Goal: Task Accomplishment & Management: Manage account settings

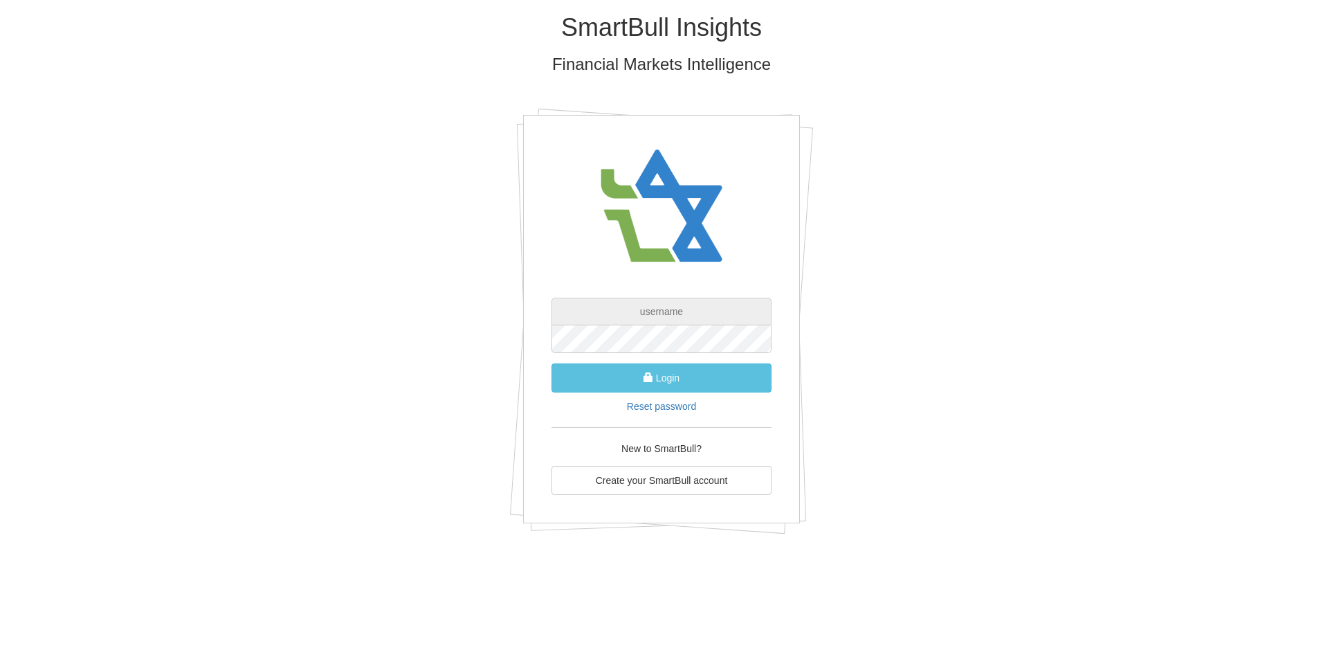
click at [687, 307] on input "text" at bounding box center [661, 312] width 220 height 28
type input "[EMAIL_ADDRESS][DOMAIN_NAME]"
click at [673, 405] on link "Reset password" at bounding box center [661, 406] width 69 height 11
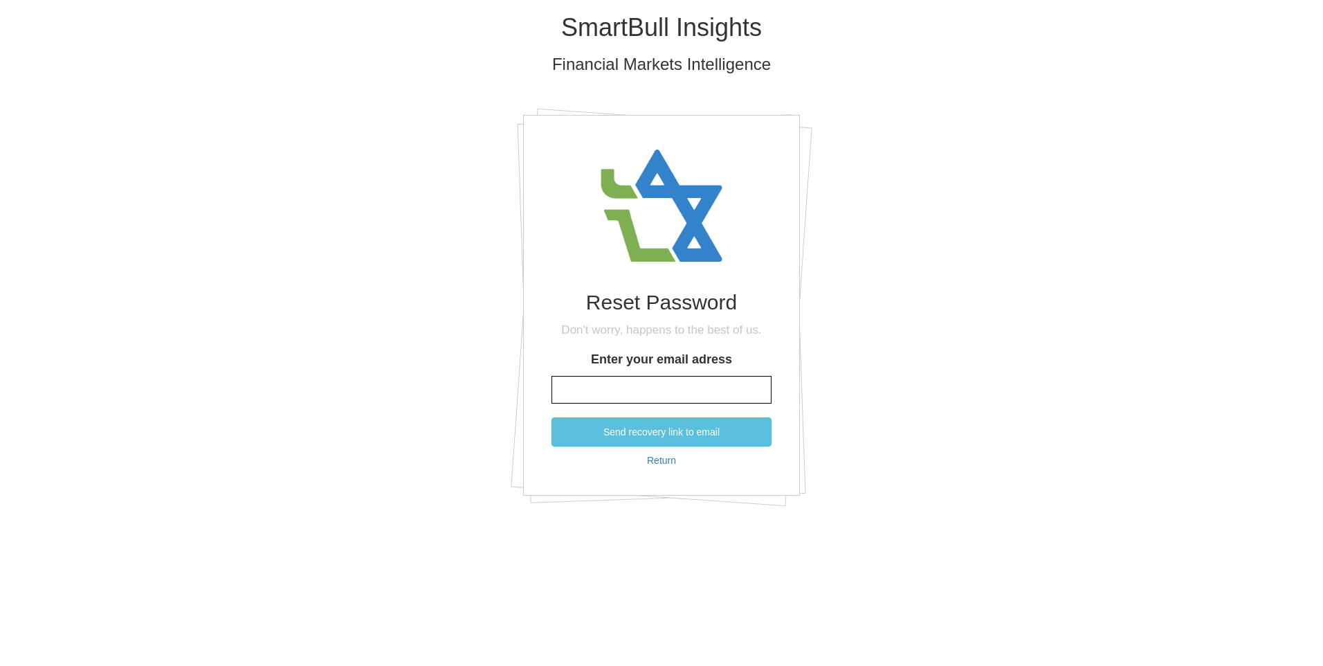
click at [671, 383] on input "Enter your email adress" at bounding box center [661, 390] width 220 height 28
type input "[EMAIL_ADDRESS][DOMAIN_NAME]"
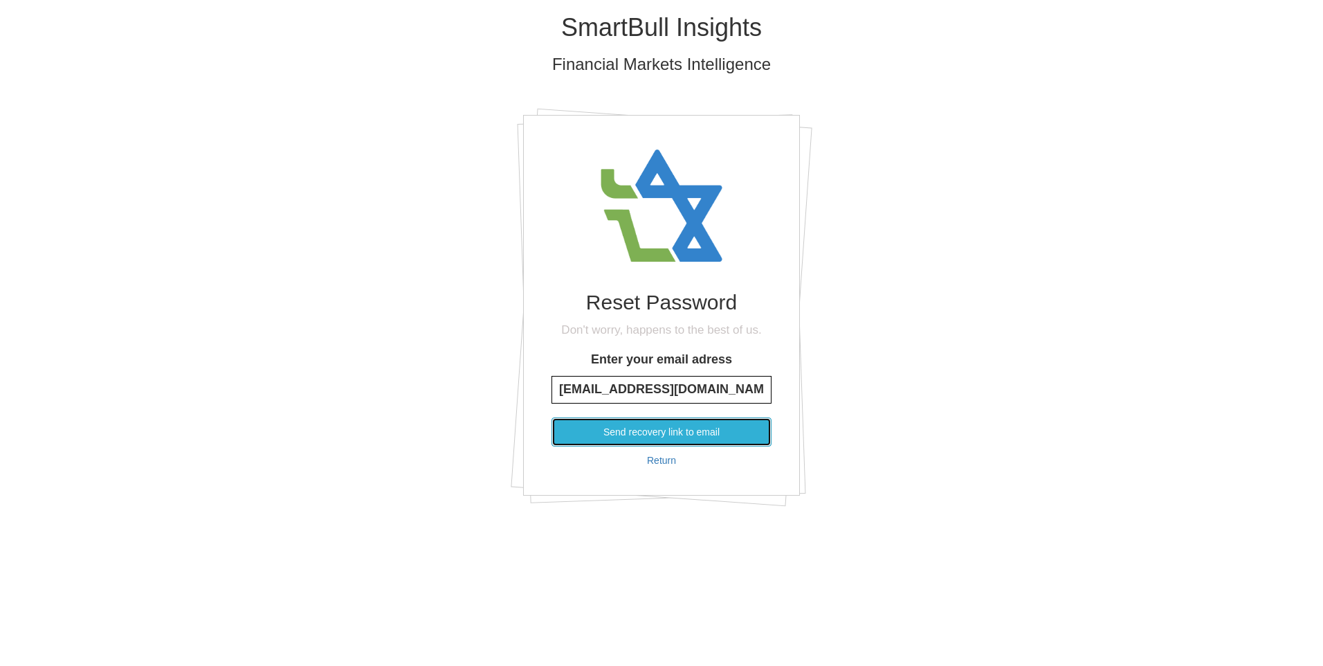
click at [652, 431] on button "Send recovery link to email" at bounding box center [661, 431] width 220 height 29
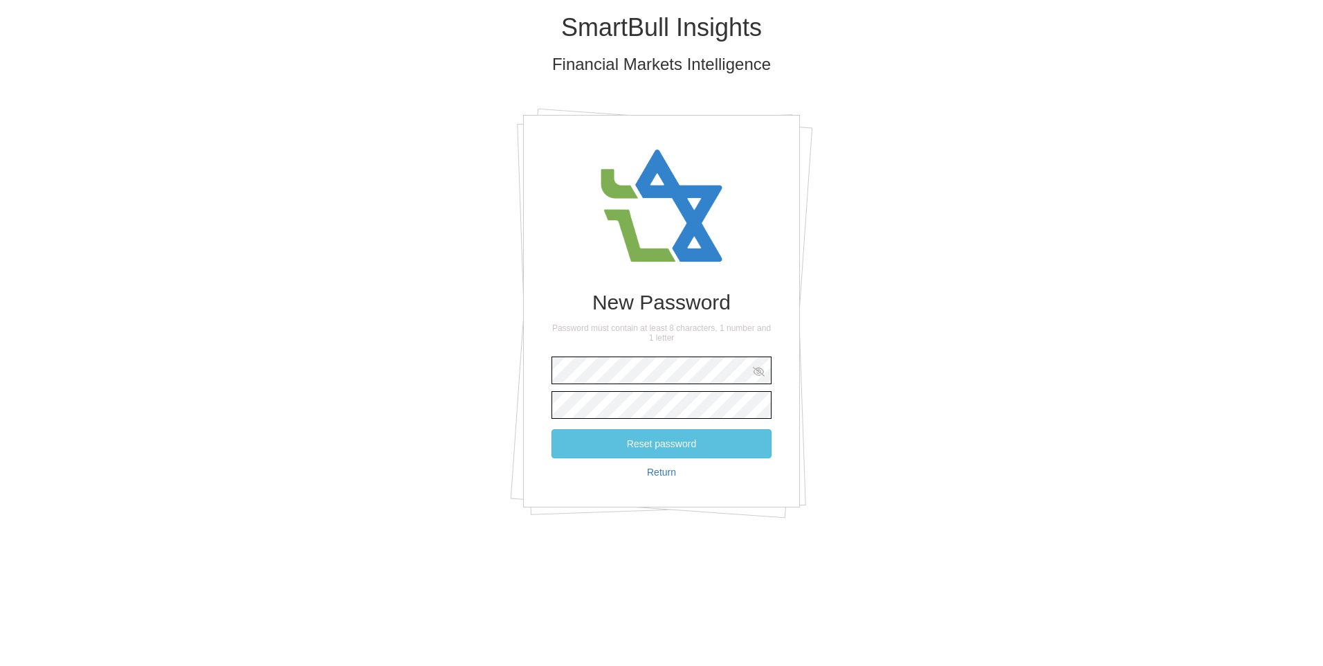
click at [756, 369] on icon at bounding box center [759, 372] width 12 height 10
click at [781, 369] on div "New Password Password must contain at least 8 characters, 1 number and 1 letter…" at bounding box center [661, 311] width 277 height 392
click at [794, 387] on div "New Password Password must contain at least 8 characters, 1 number and 1 letter…" at bounding box center [661, 311] width 277 height 392
click at [648, 448] on button "Reset password" at bounding box center [661, 443] width 220 height 29
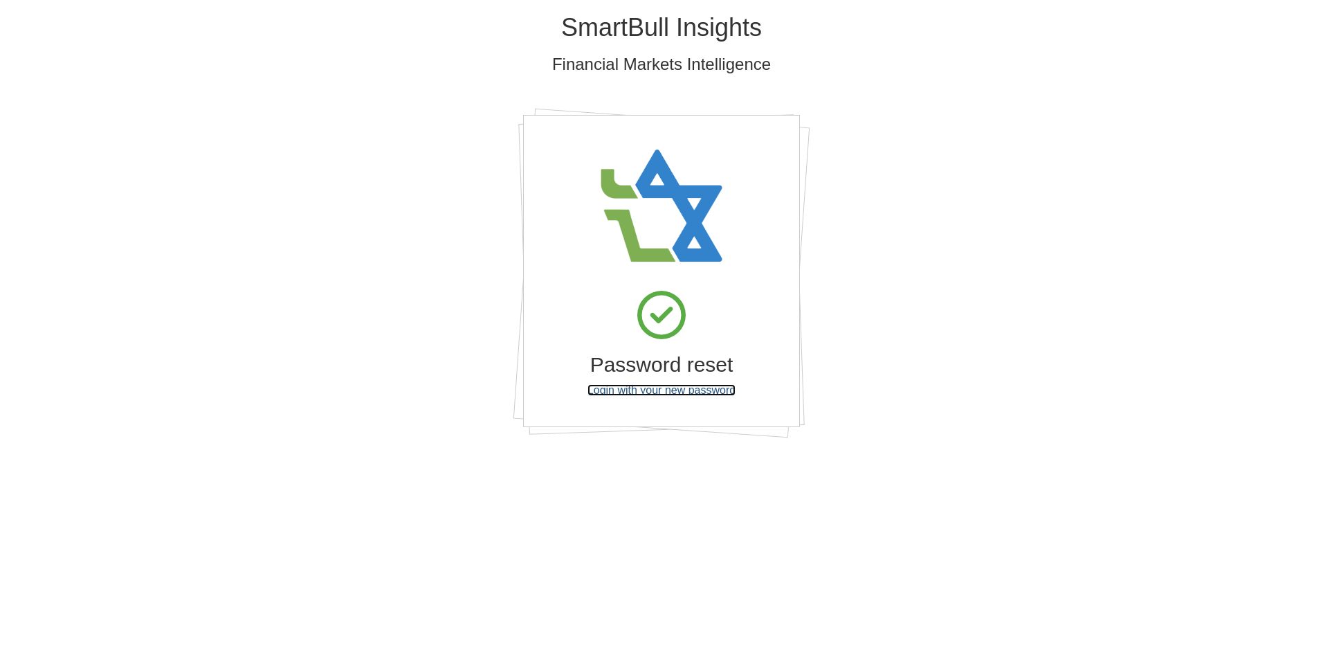
click at [644, 385] on link "Login with your new password" at bounding box center [661, 390] width 148 height 12
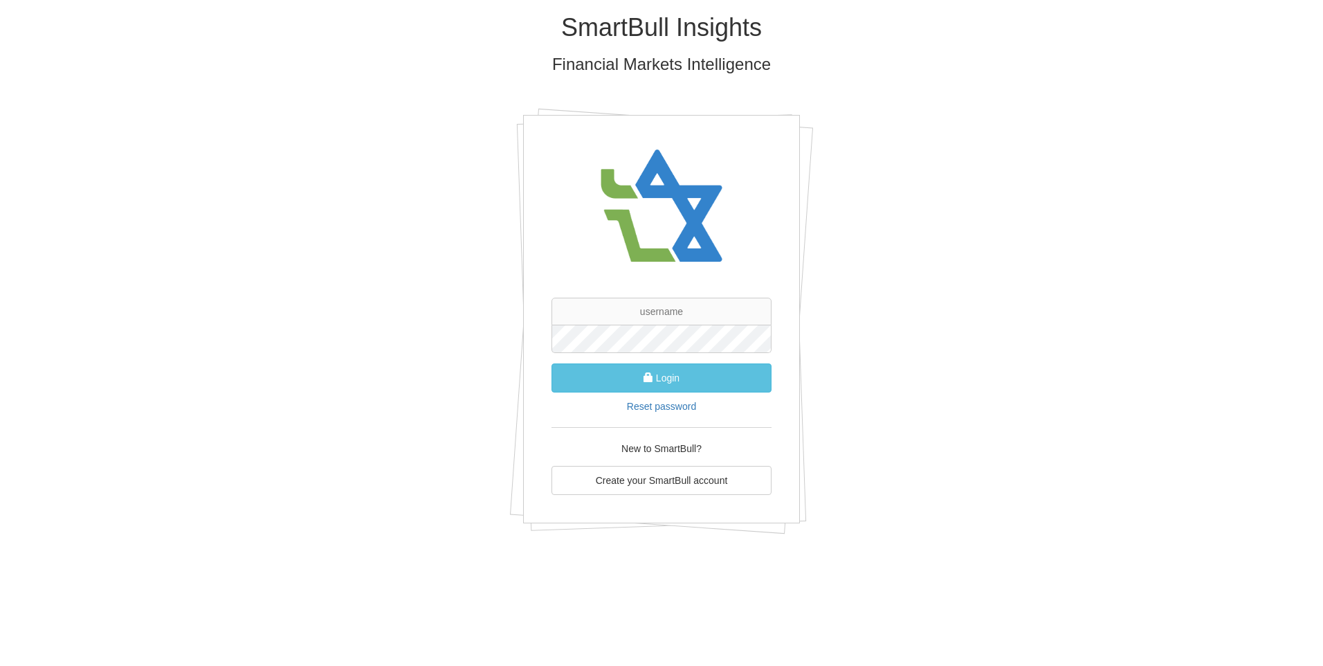
type input "[EMAIL_ADDRESS][DOMAIN_NAME]"
click at [662, 376] on button "Login" at bounding box center [661, 377] width 220 height 29
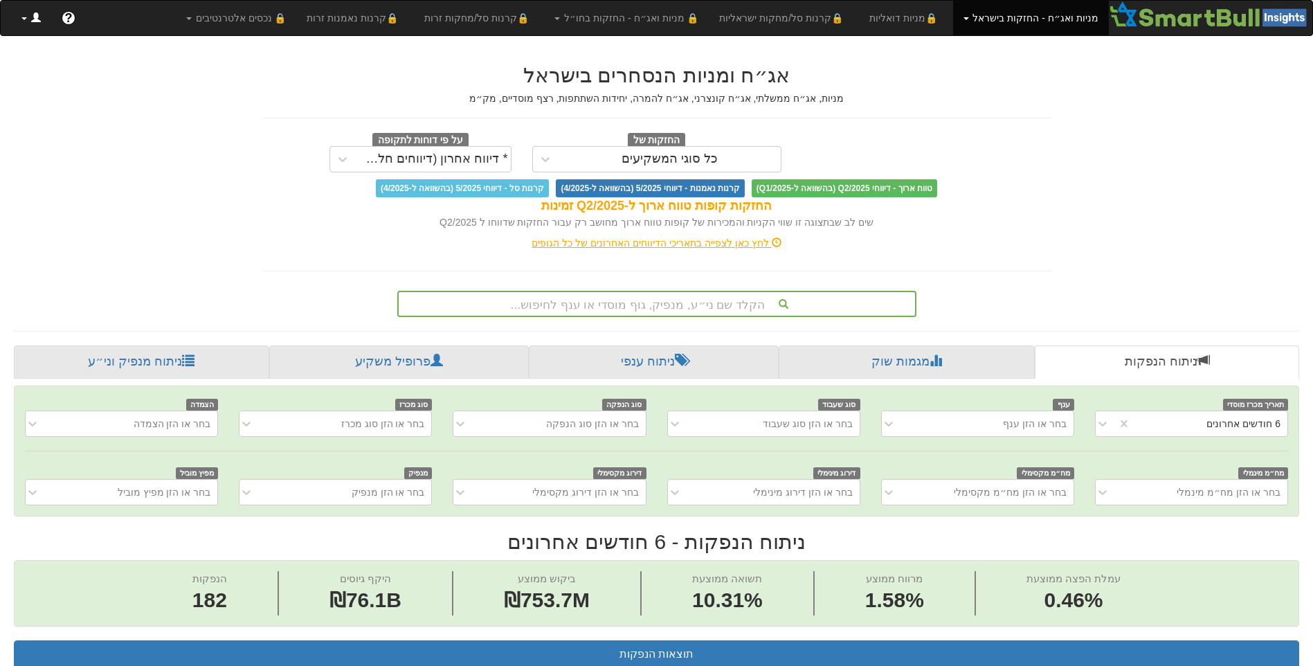
click at [23, 16] on link at bounding box center [31, 18] width 40 height 35
click at [262, 239] on div "לחץ כאן לצפייה בתאריכי הדיווחים האחרונים של כל הגופים" at bounding box center [657, 243] width 810 height 14
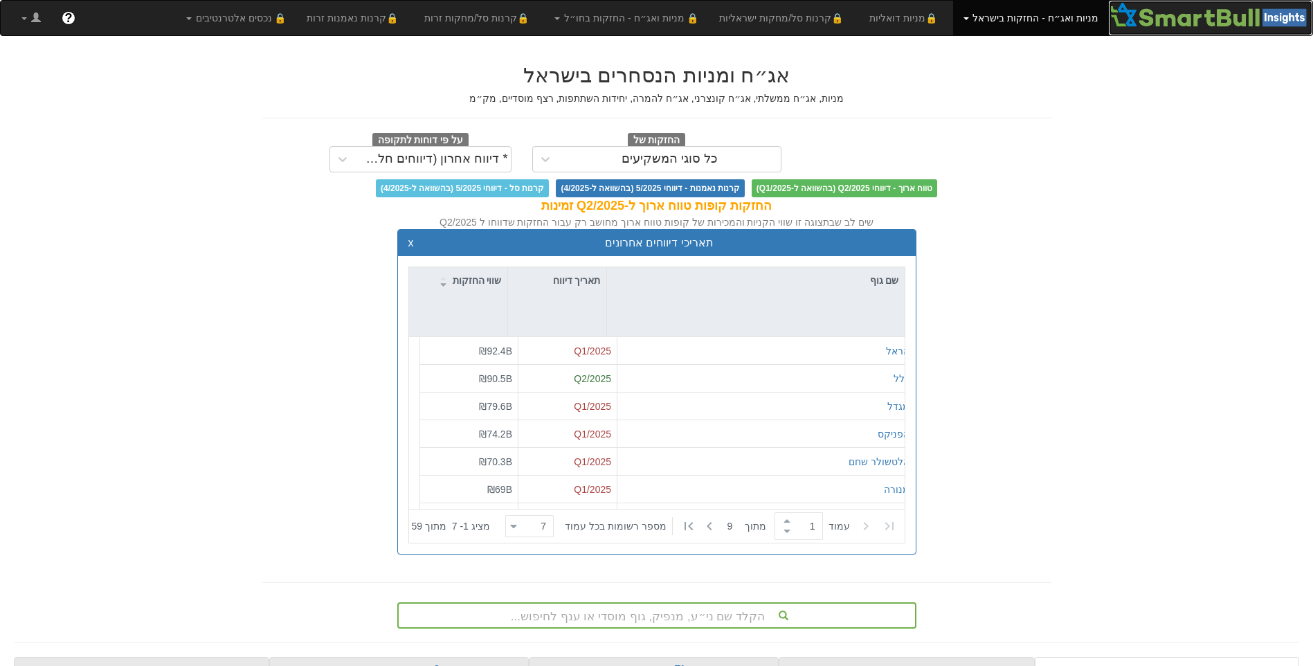
click at [1175, 22] on img at bounding box center [1210, 15] width 203 height 28
